Goal: Find specific page/section

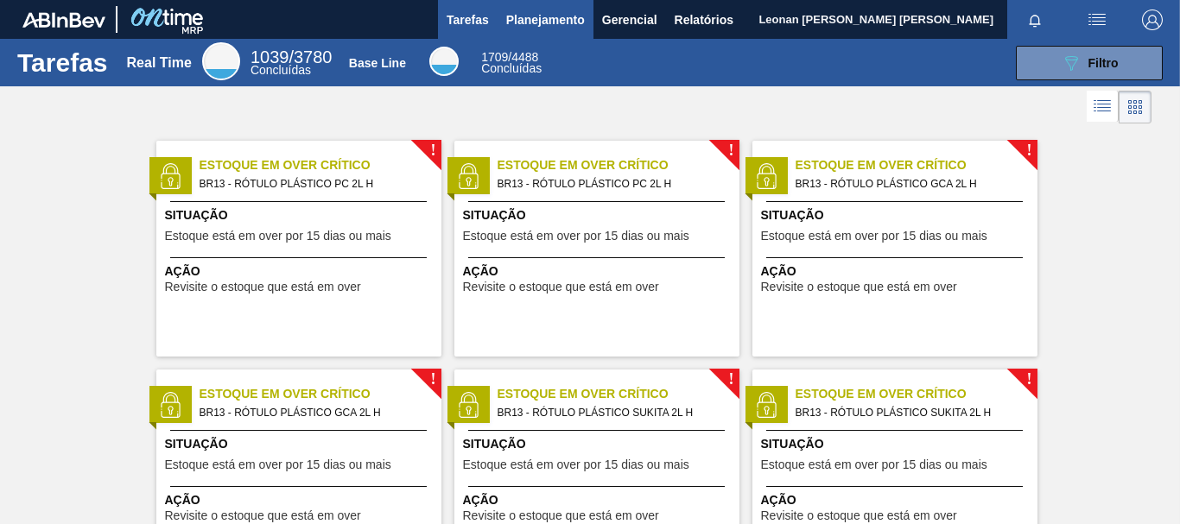
click at [567, 29] on span "Planejamento" at bounding box center [545, 20] width 79 height 21
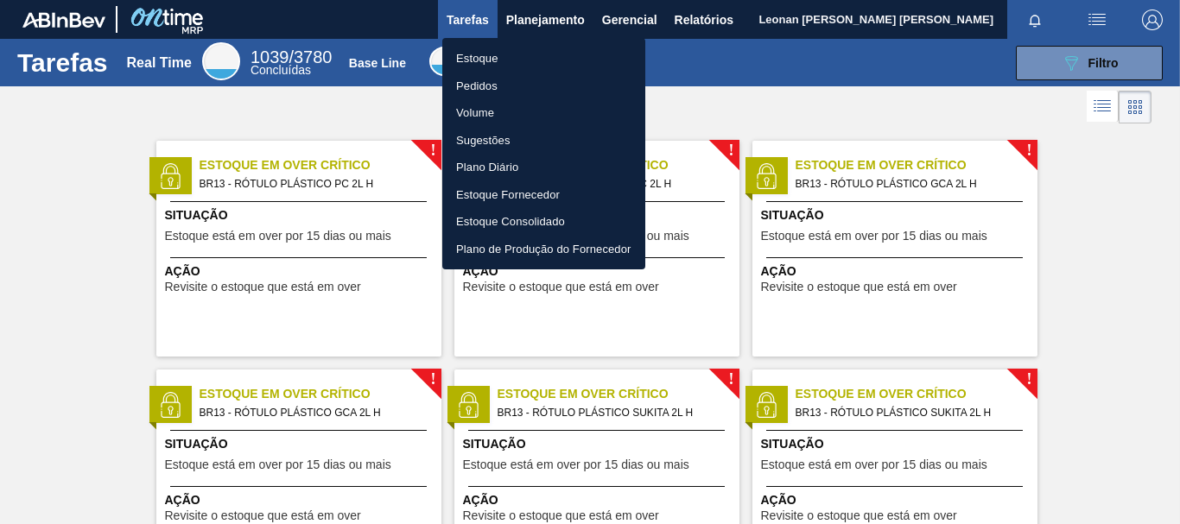
click at [478, 83] on li "Pedidos" at bounding box center [543, 87] width 203 height 28
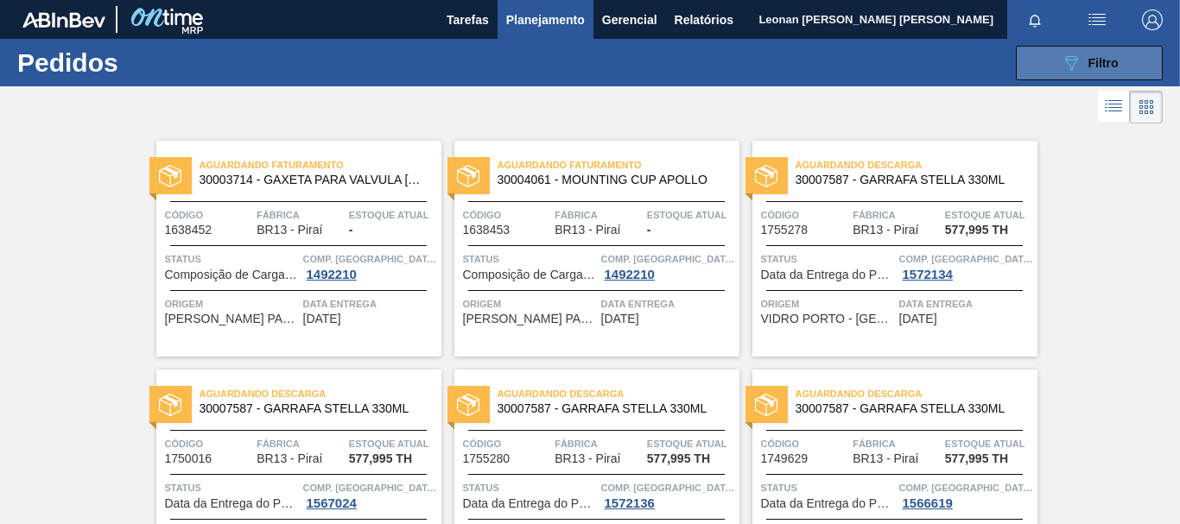
click at [1050, 69] on button "089F7B8B-B2A5-4AFE-B5C0-19BA573D28AC Filtro" at bounding box center [1089, 63] width 147 height 35
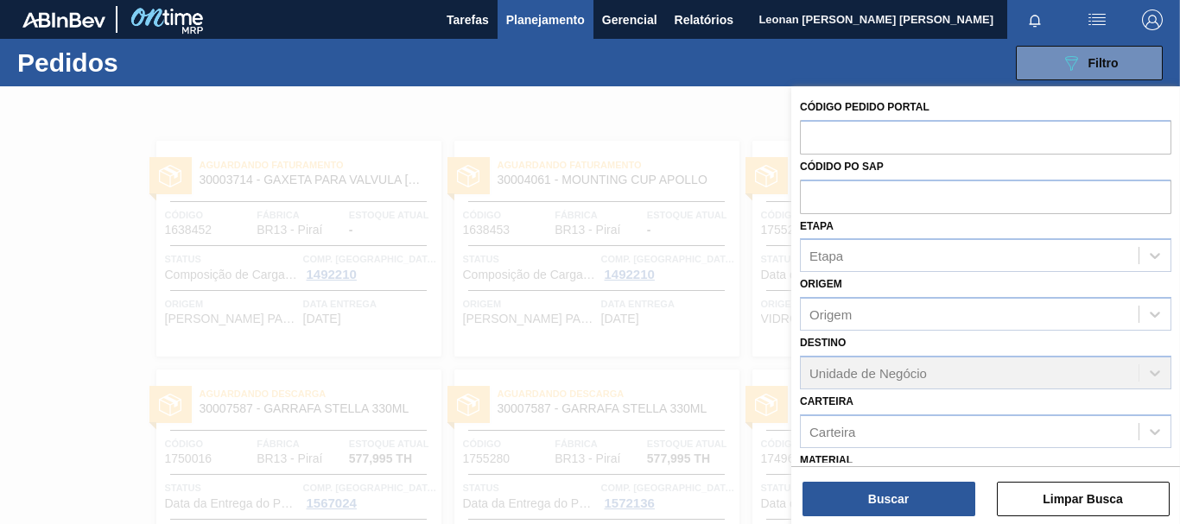
scroll to position [200, 0]
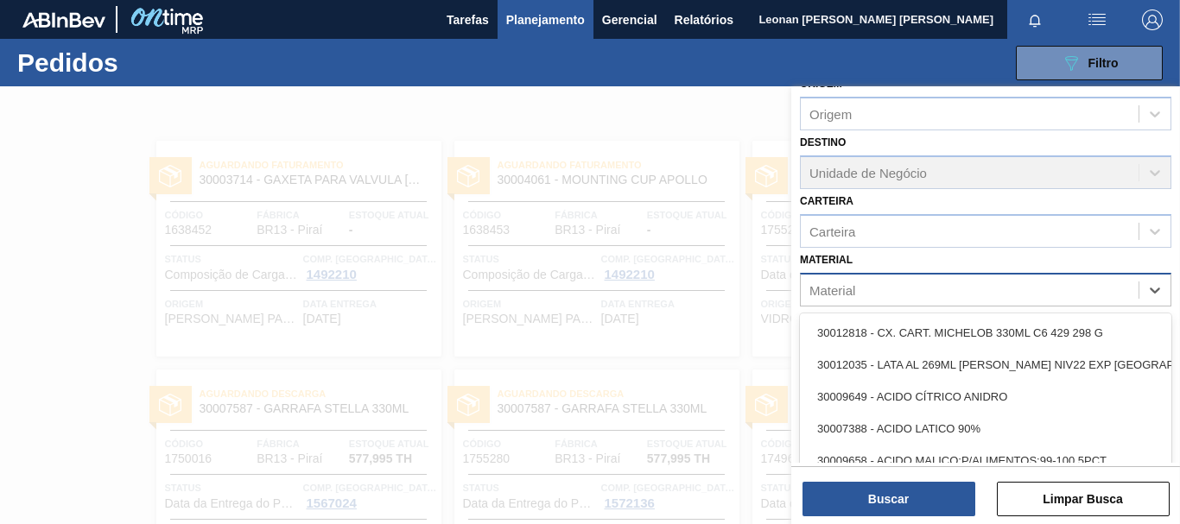
click at [918, 295] on div "Material" at bounding box center [970, 289] width 338 height 25
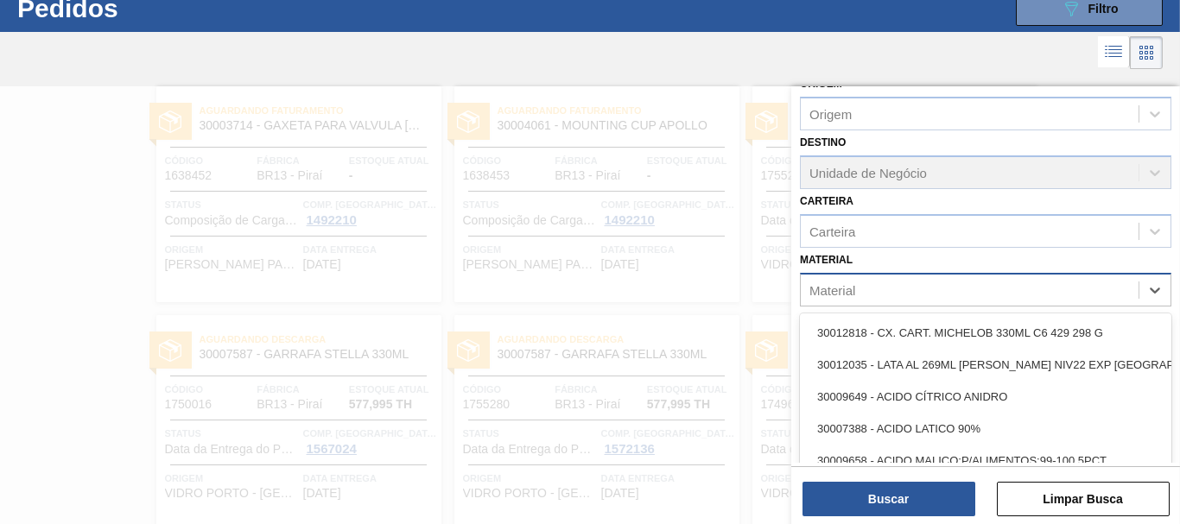
scroll to position [55, 0]
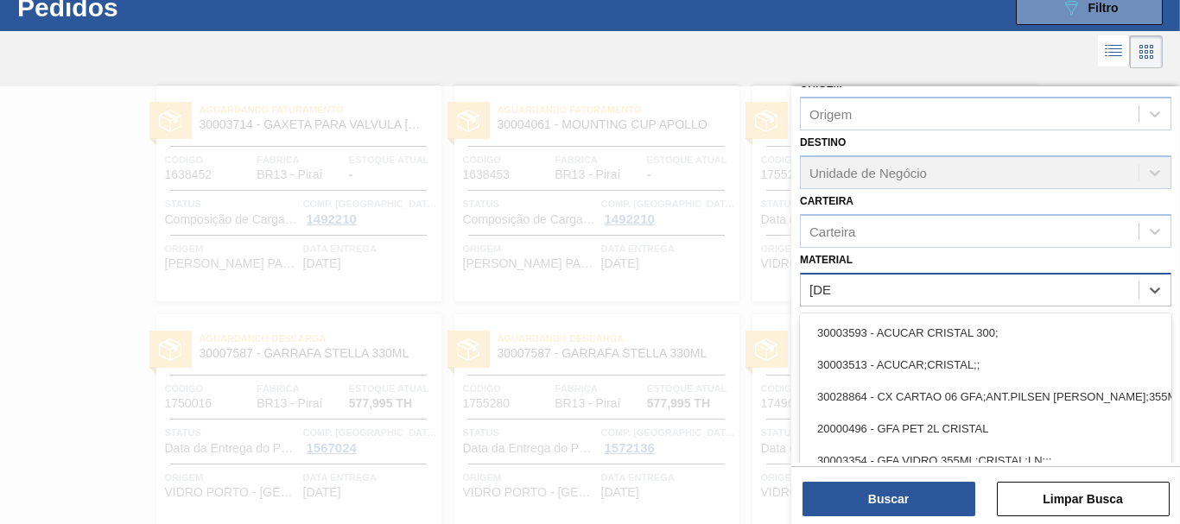
type input "[DEMOGRAPHIC_DATA]"
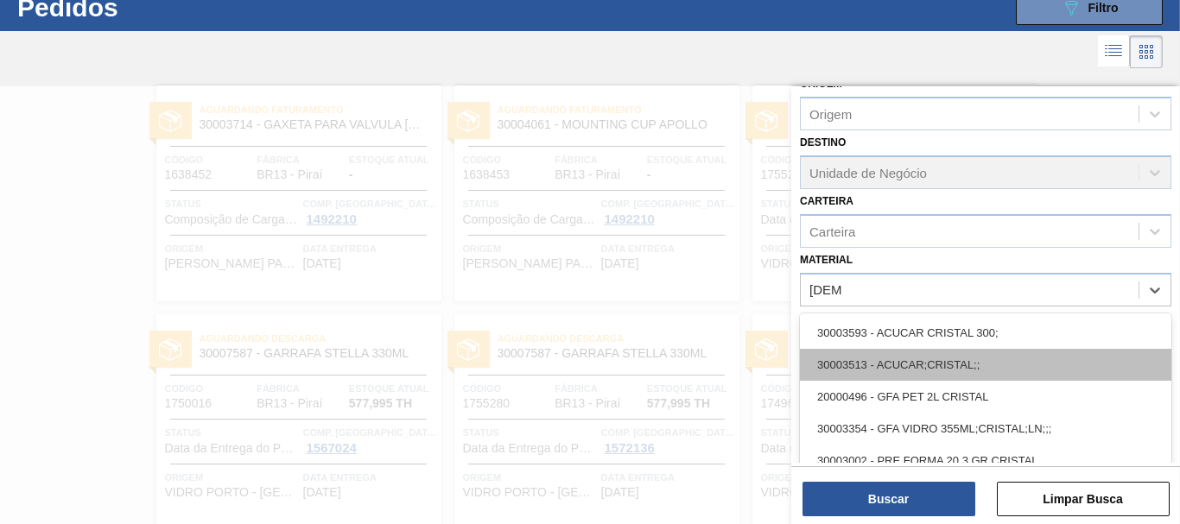
click at [931, 364] on div "30003513 - ACUCAR;CRISTAL;;" at bounding box center [985, 365] width 371 height 32
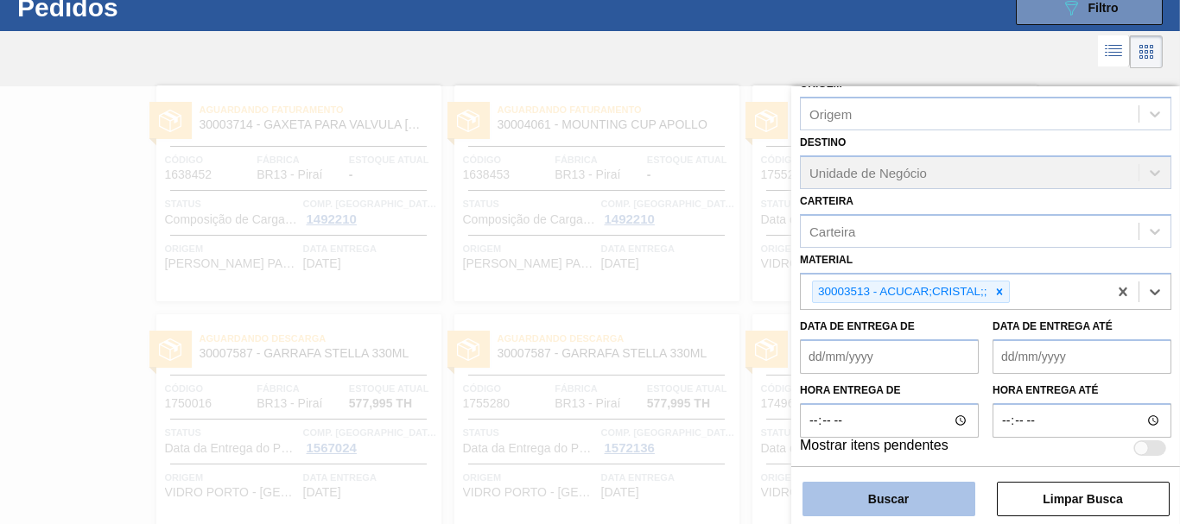
click at [884, 509] on button "Buscar" at bounding box center [888, 499] width 173 height 35
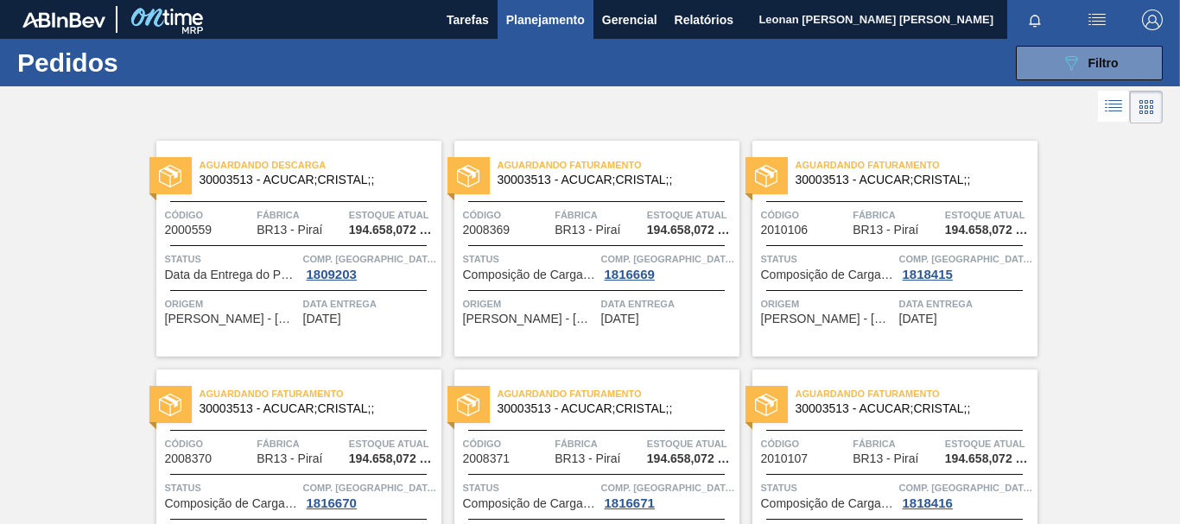
scroll to position [86, 0]
